Goal: Information Seeking & Learning: Learn about a topic

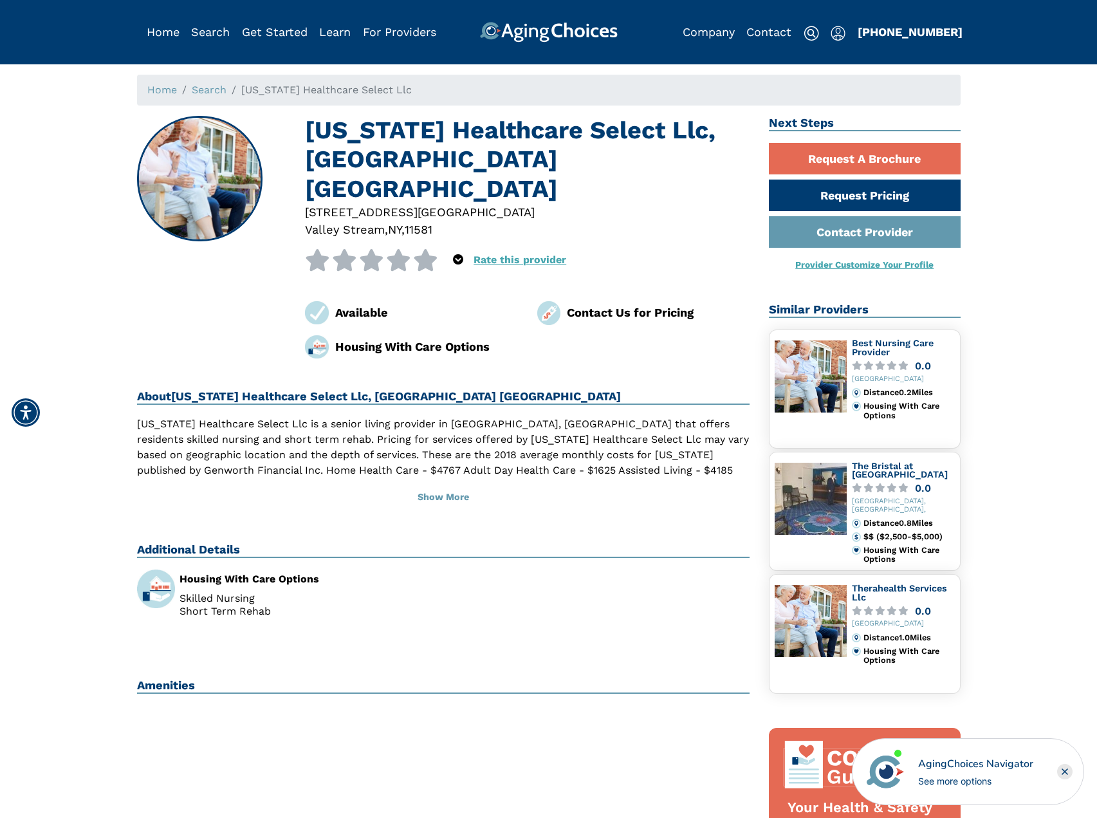
click at [80, 285] on div "Home Search New York Healthcare Select Llc New York Healthcare Select Llc, Vall…" at bounding box center [548, 624] width 1077 height 1099
click at [435, 483] on button "Show More" at bounding box center [443, 497] width 613 height 28
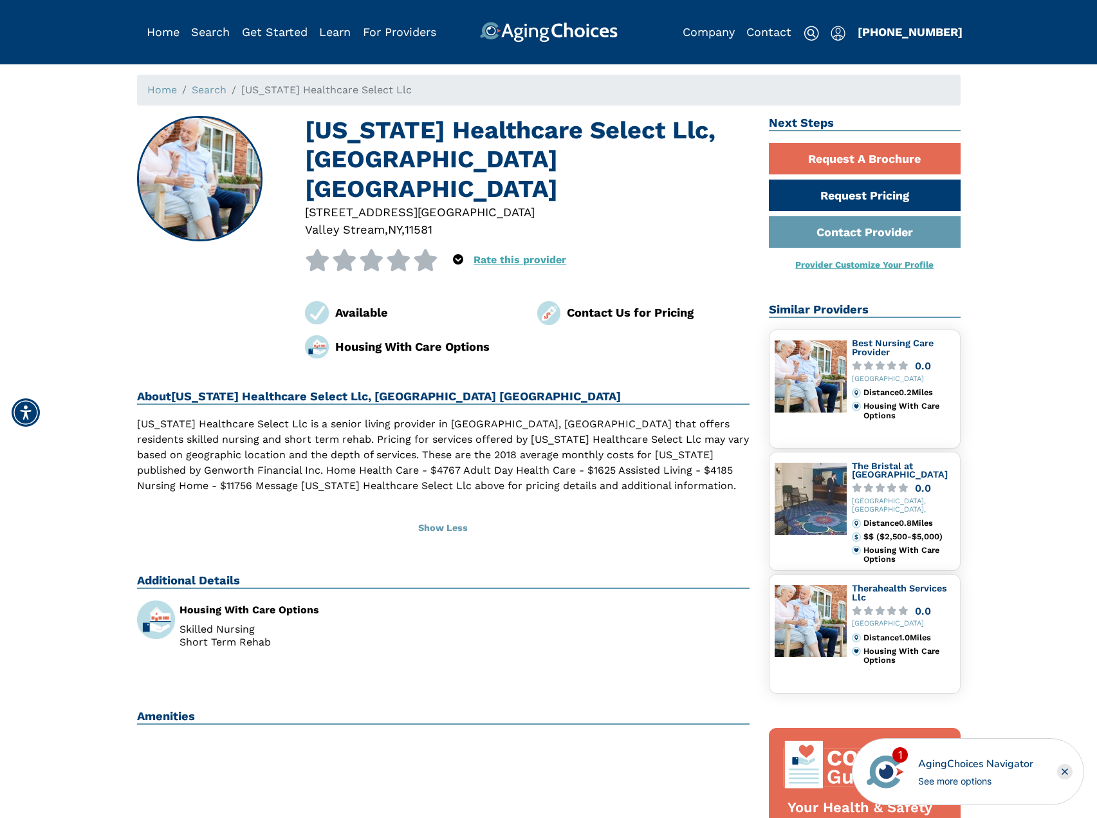
click at [69, 320] on div "Home Search New York Healthcare Select Llc New York Healthcare Select Llc, Vall…" at bounding box center [548, 624] width 1077 height 1099
click at [713, 35] on link "Company" at bounding box center [708, 32] width 52 height 14
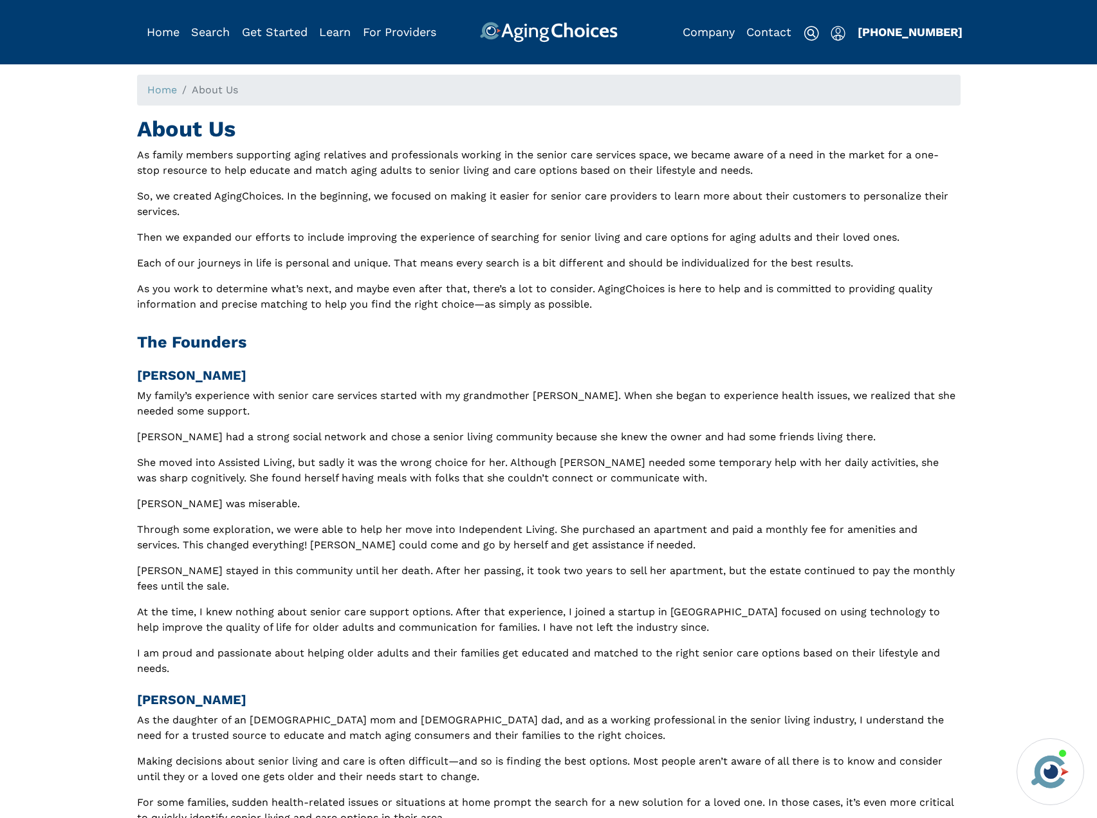
click at [525, 281] on p "As you work to determine what’s next, and maybe even after that, there’s a lot …" at bounding box center [548, 296] width 823 height 31
click at [531, 294] on p "As you work to determine what’s next, and maybe even after that, there’s a lot …" at bounding box center [548, 296] width 823 height 31
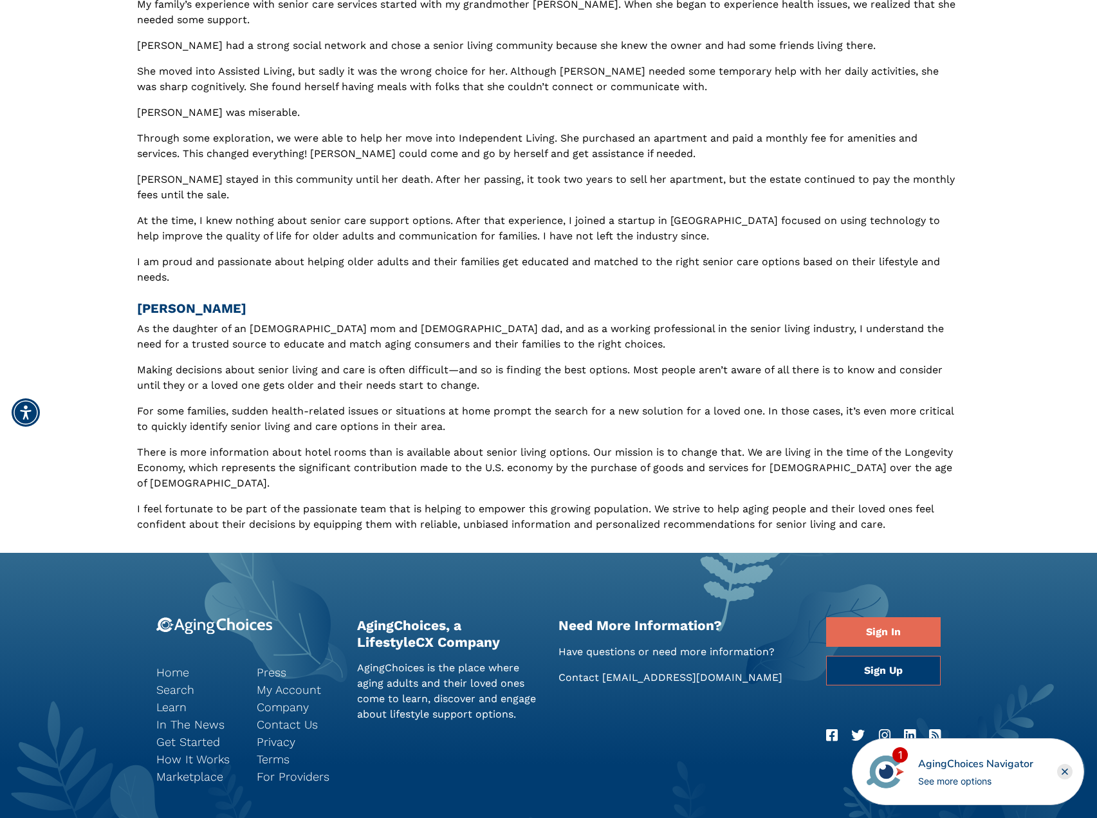
scroll to position [392, 0]
click at [61, 297] on div "Home About Us About Us As family members supporting aging relatives and profess…" at bounding box center [548, 112] width 1077 height 859
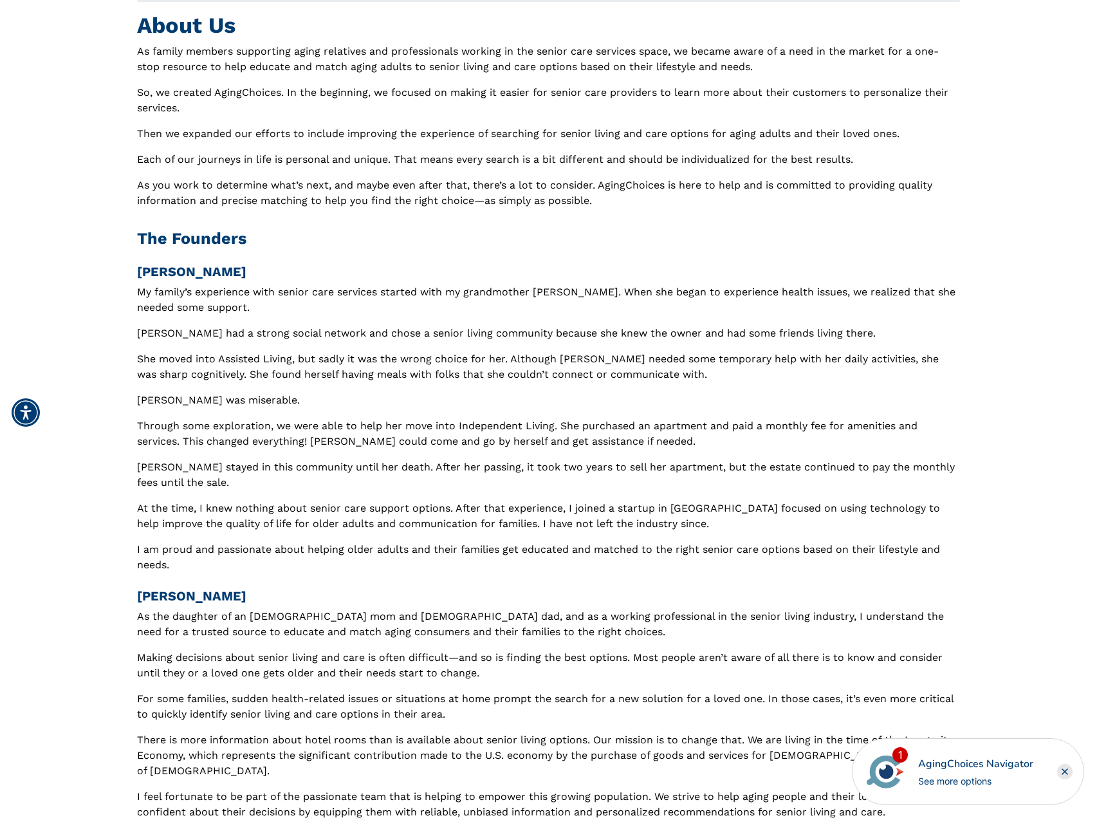
scroll to position [0, 0]
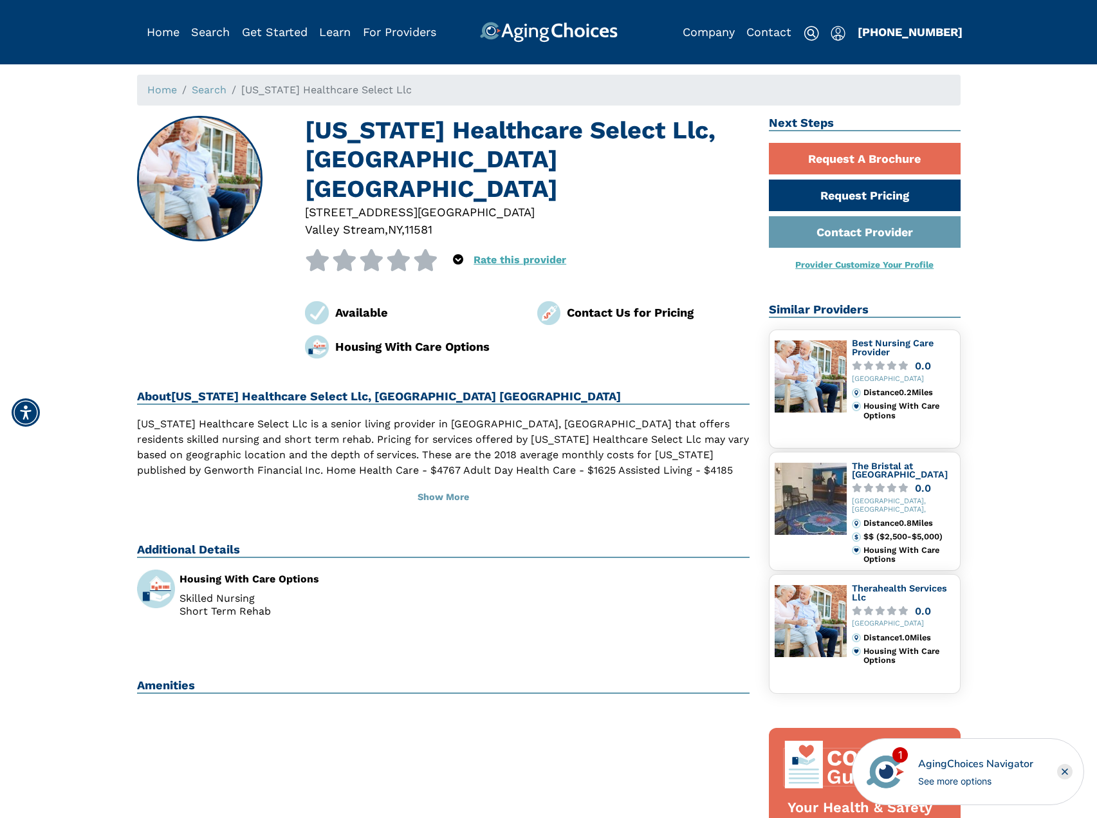
click at [73, 159] on div "Home Search New York Healthcare Select Llc New York Healthcare Select Llc, Vall…" at bounding box center [548, 624] width 1077 height 1099
